Goal: Task Accomplishment & Management: Complete application form

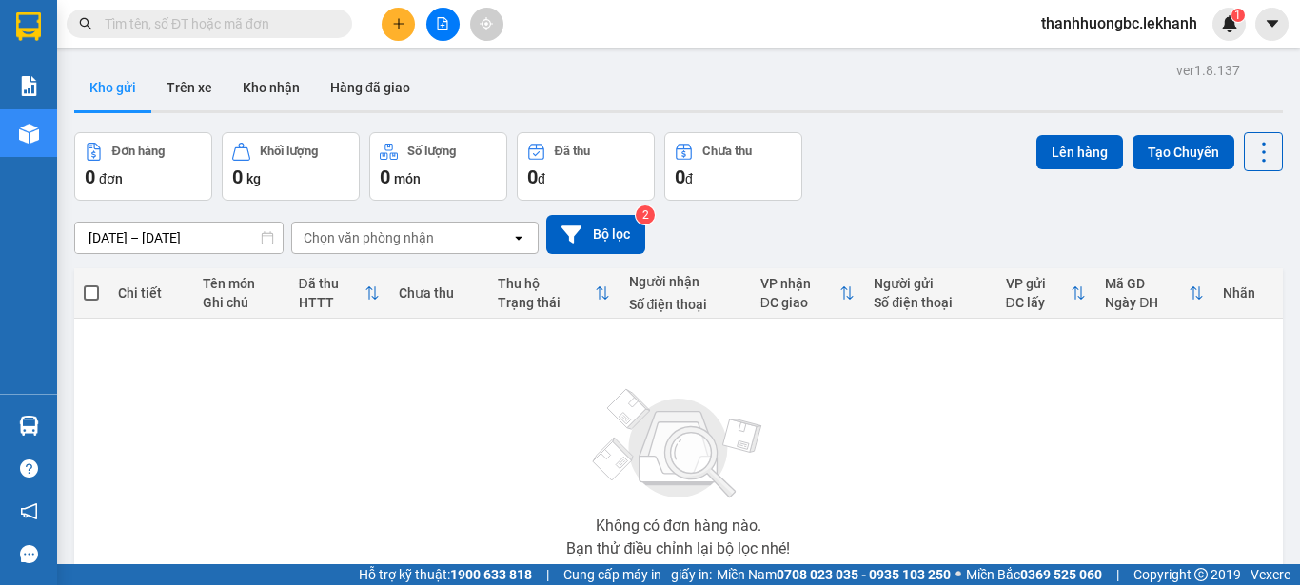
click at [403, 24] on icon "plus" at bounding box center [398, 23] width 10 height 1
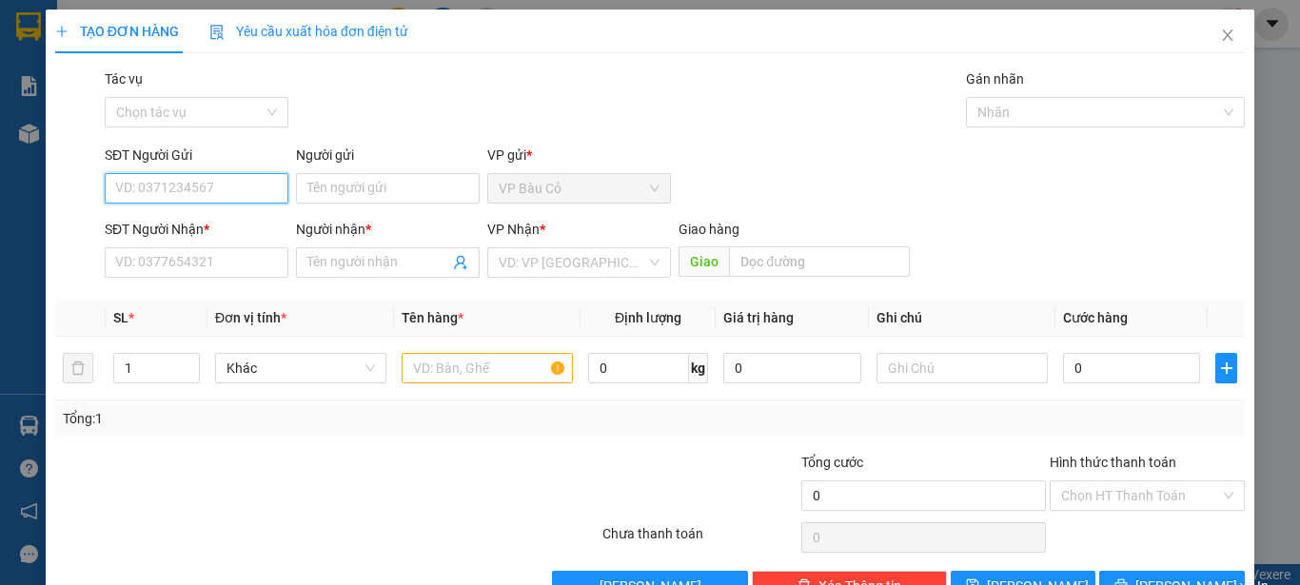
click at [234, 188] on input "SĐT Người Gửi" at bounding box center [197, 188] width 184 height 30
click at [144, 187] on input "0377909789" at bounding box center [197, 188] width 184 height 30
type input "0377709789"
click at [214, 212] on div "0377709789 - kiệt" at bounding box center [195, 226] width 182 height 30
type input "kiệt"
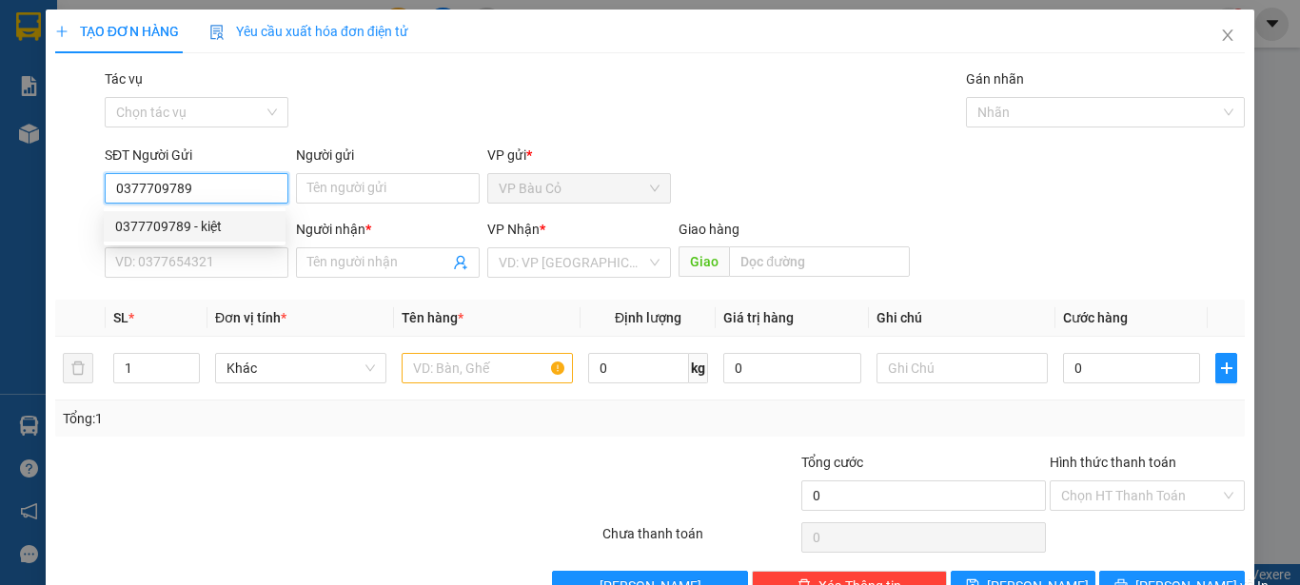
type input "0384203456"
type input "oanh"
type input "50.000"
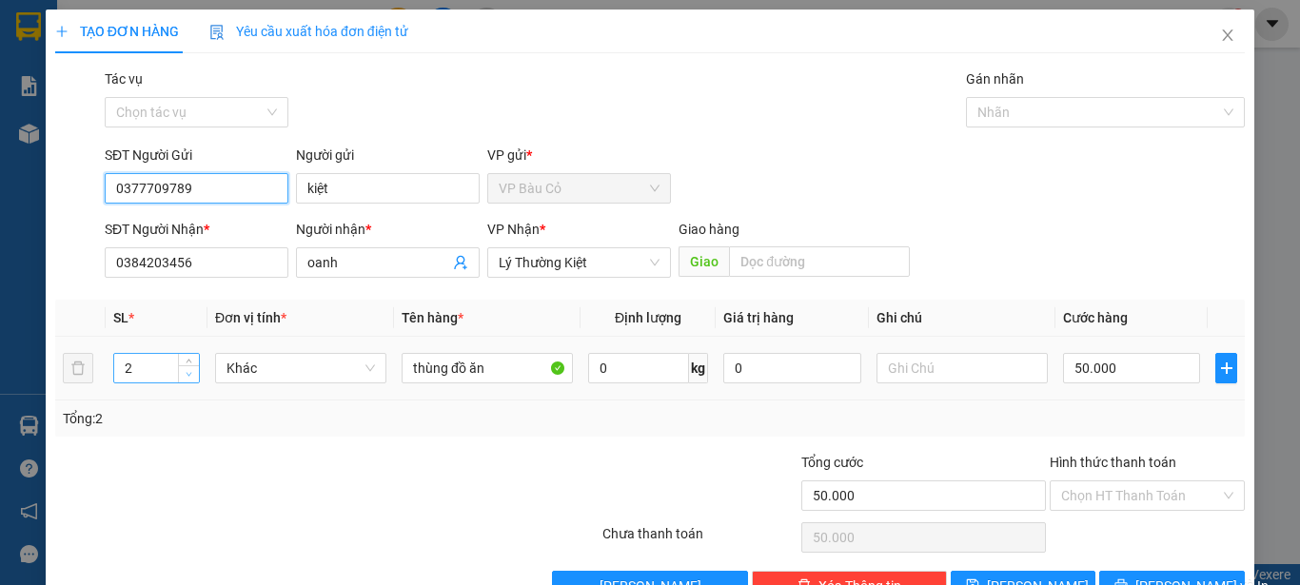
type input "0377709789"
type input "1"
click at [186, 377] on icon "down" at bounding box center [189, 374] width 7 height 7
click at [1138, 491] on input "Hình thức thanh toán" at bounding box center [1140, 496] width 159 height 29
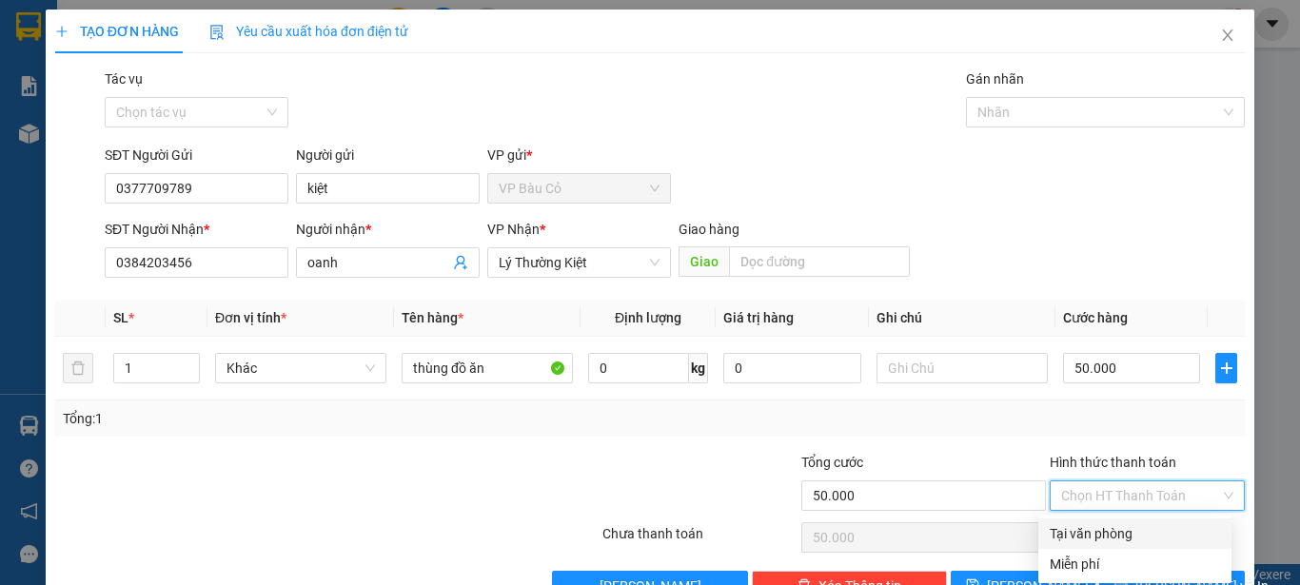
click at [1130, 541] on div "Tại văn phòng" at bounding box center [1135, 533] width 170 height 21
type input "0"
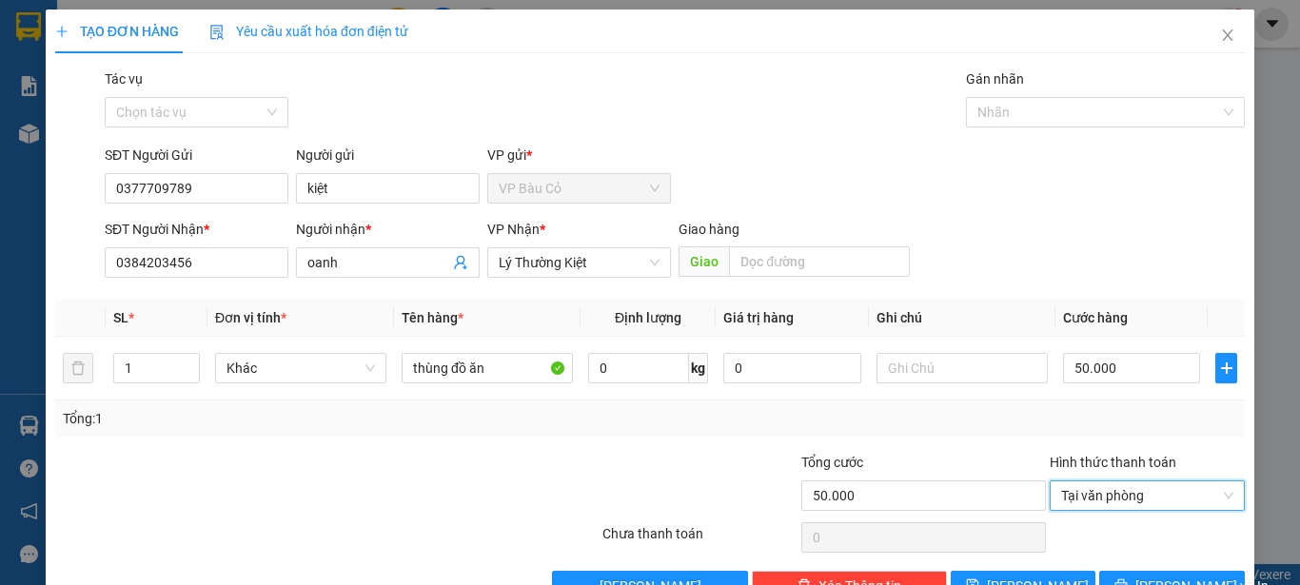
scroll to position [53, 0]
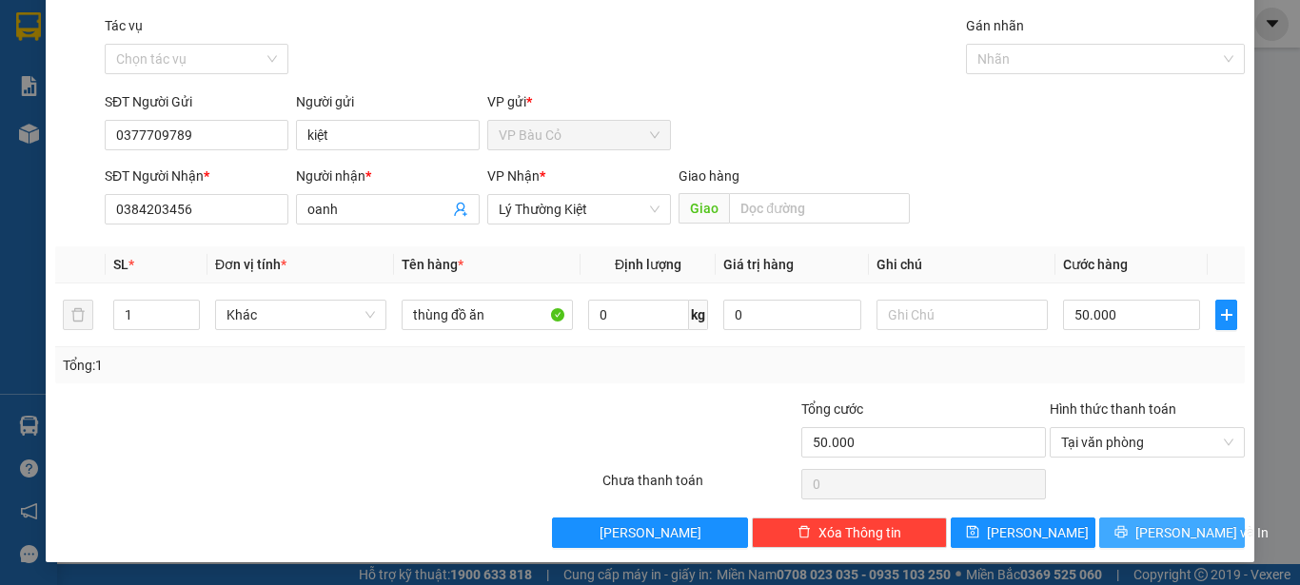
click at [1160, 529] on span "[PERSON_NAME] và In" at bounding box center [1201, 532] width 133 height 21
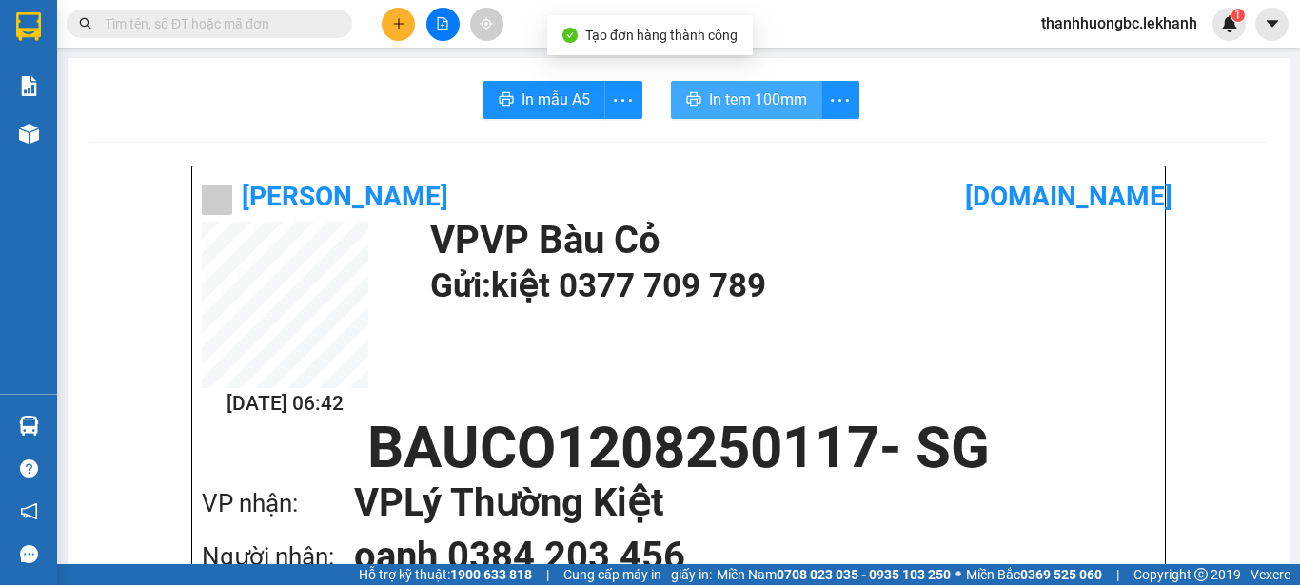
click at [763, 103] on span "In tem 100mm" at bounding box center [758, 100] width 98 height 24
